Goal: Information Seeking & Learning: Learn about a topic

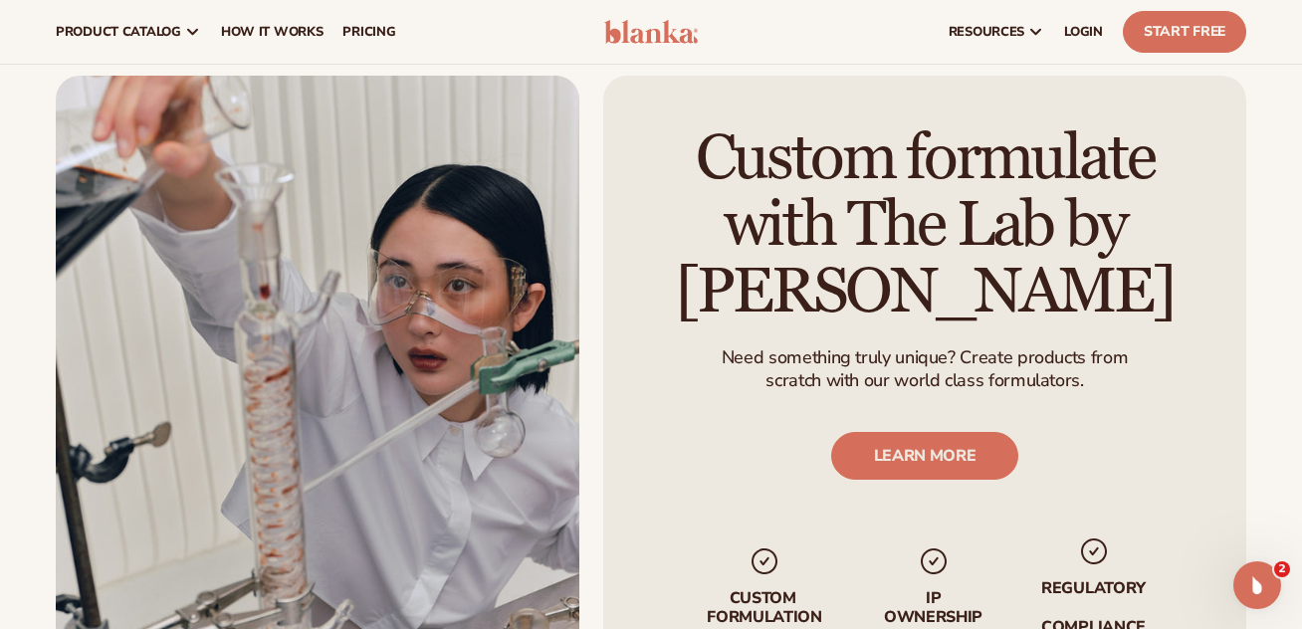
scroll to position [2118, 0]
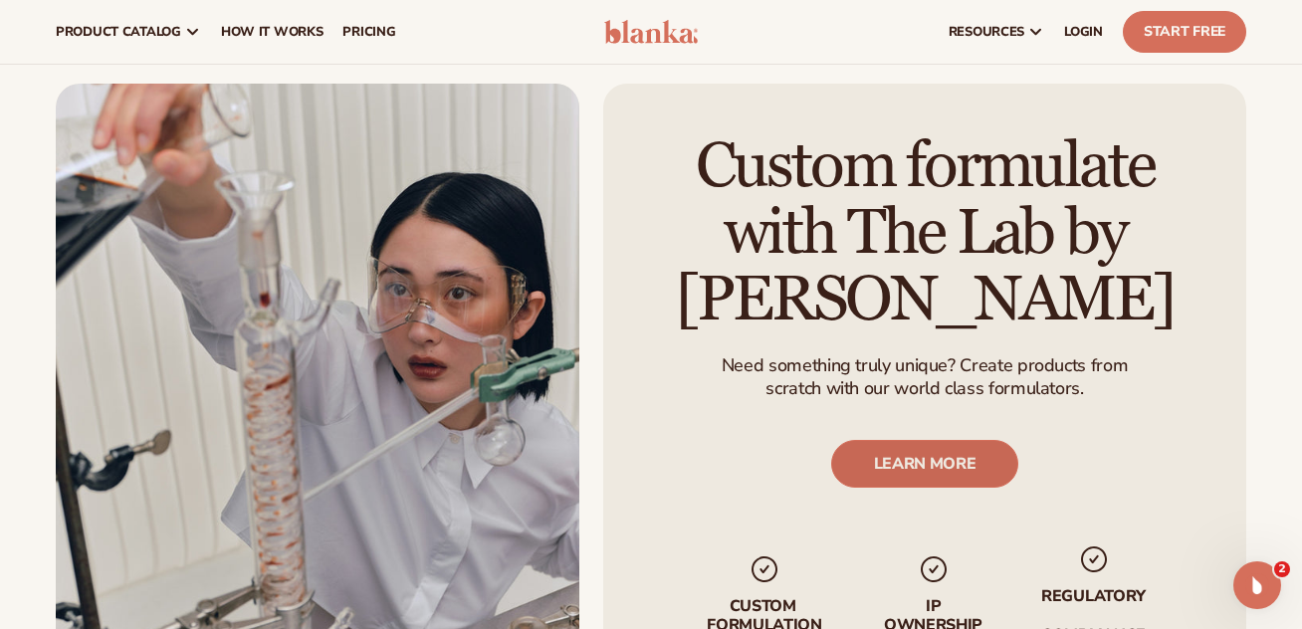
click at [932, 454] on link "LEARN MORE" at bounding box center [925, 464] width 188 height 48
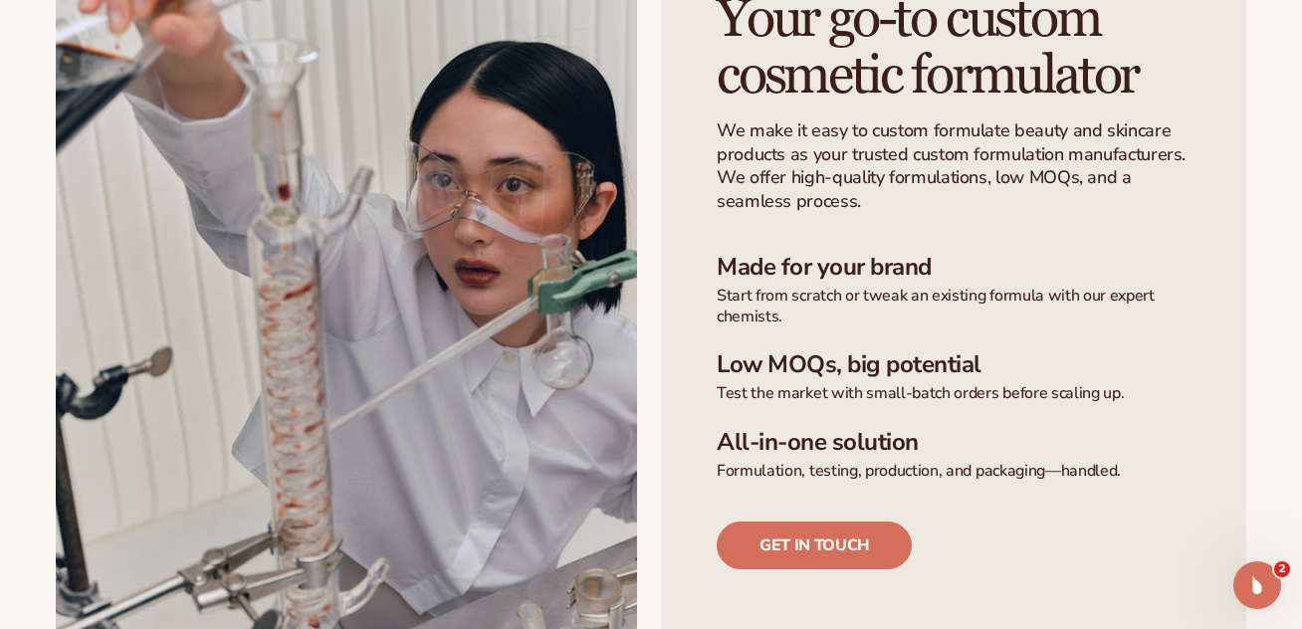
scroll to position [535, 0]
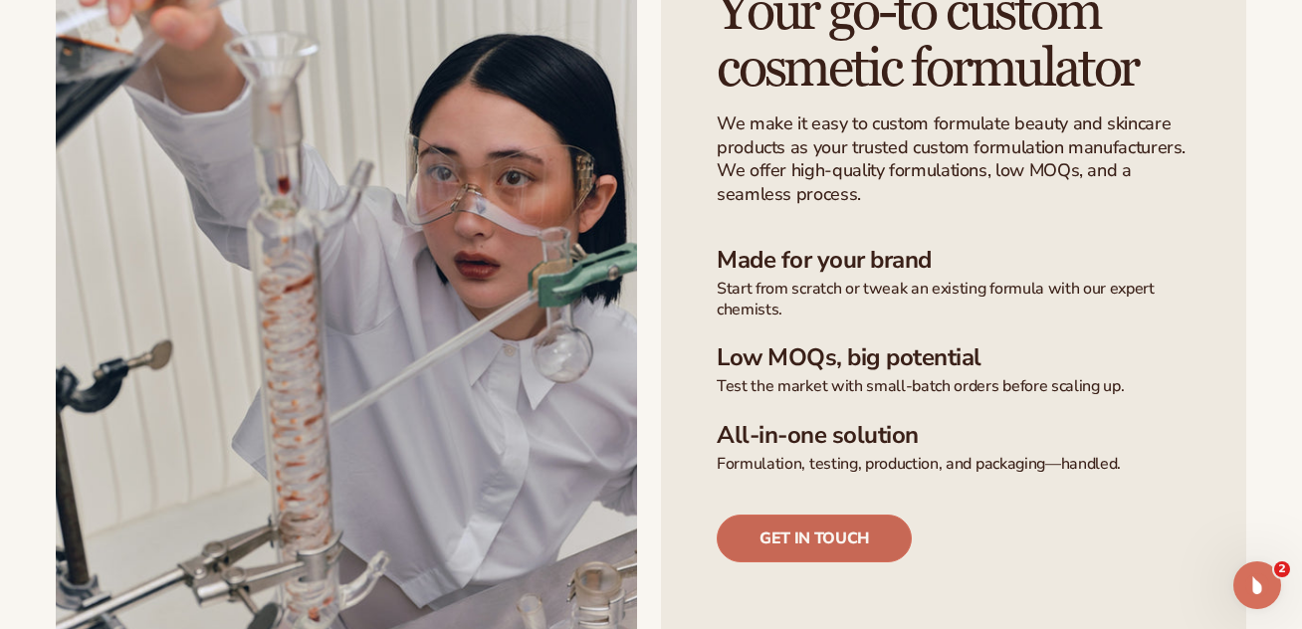
click at [856, 549] on link "Get in touch" at bounding box center [814, 539] width 195 height 48
